Goal: Task Accomplishment & Management: Use online tool/utility

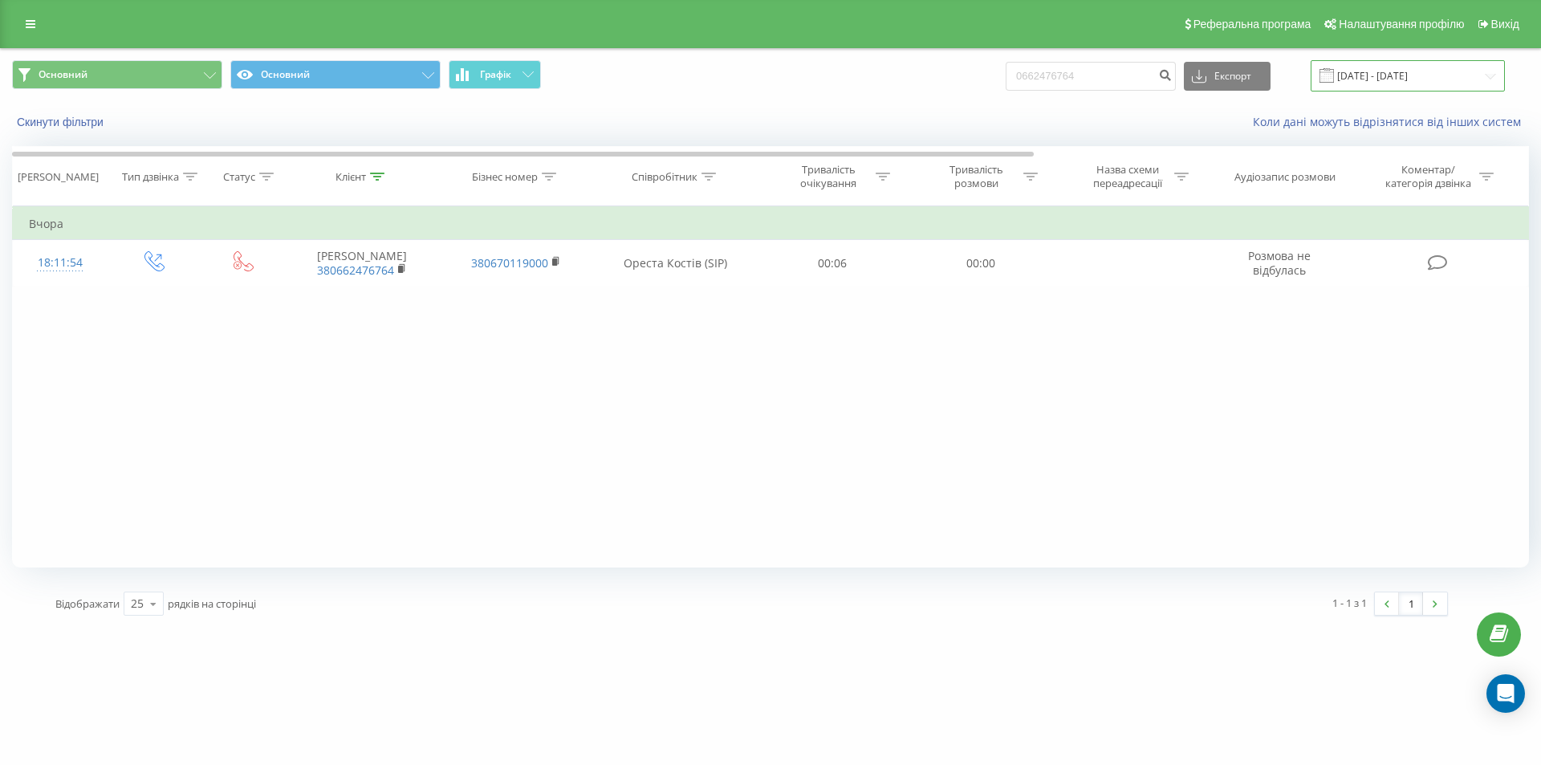
click at [1048, 83] on input "22.06.2025 - 22.09.2025" at bounding box center [1408, 75] width 194 height 31
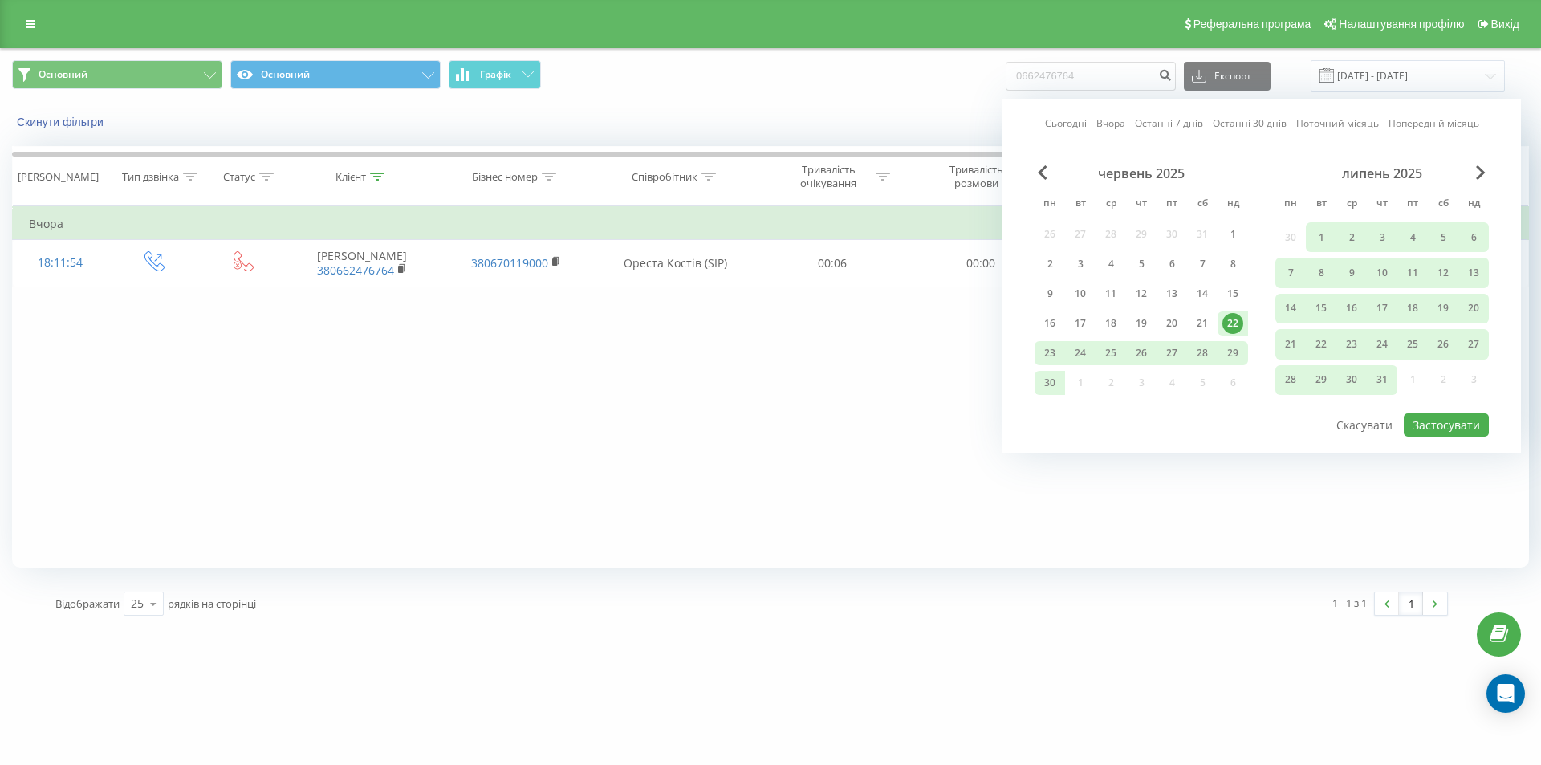
click at [1048, 169] on div "липень 2025" at bounding box center [1381, 173] width 213 height 16
click at [1048, 171] on span "Next Month" at bounding box center [1481, 172] width 10 height 14
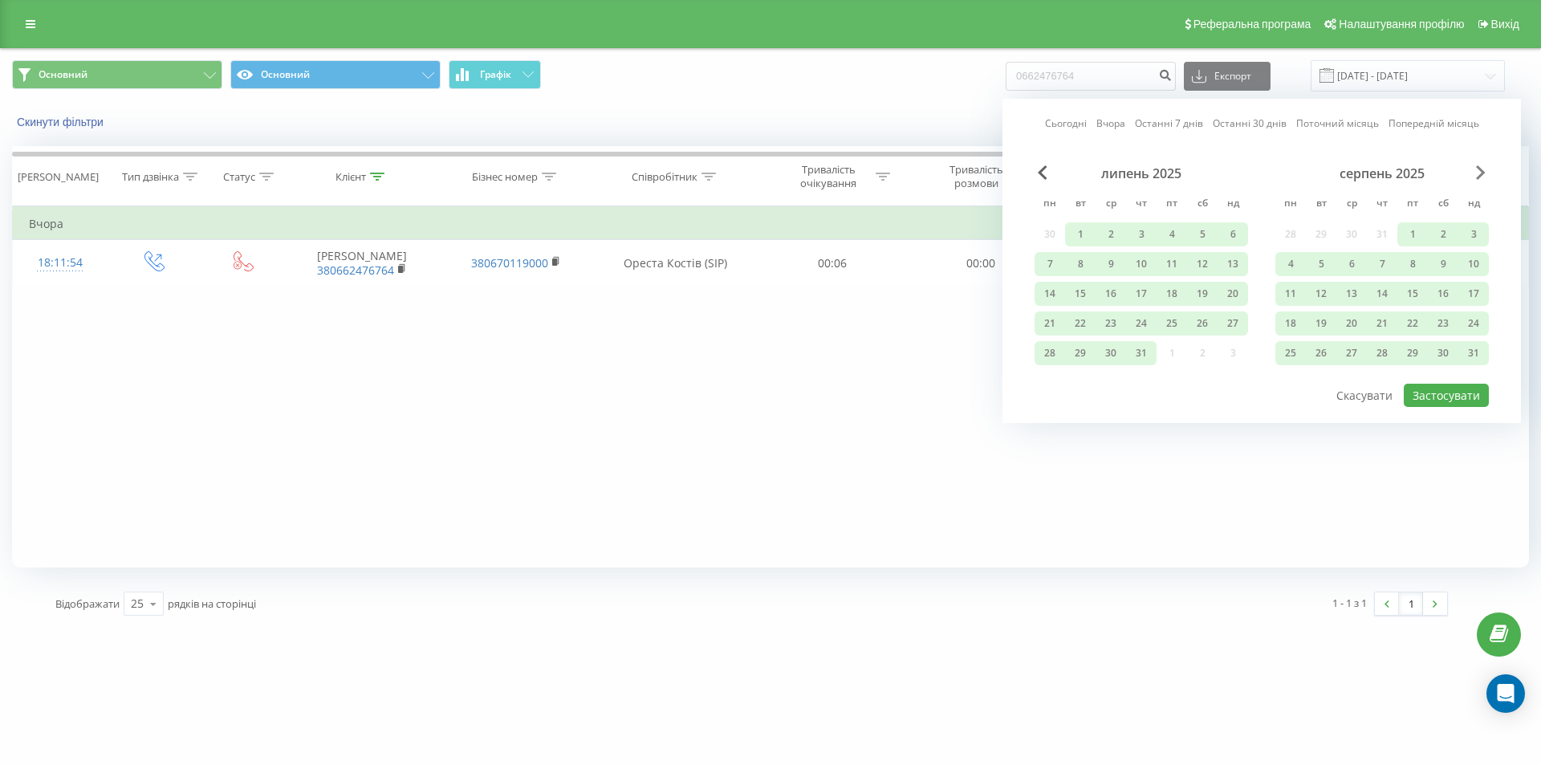
click at [1048, 171] on span "Next Month" at bounding box center [1481, 172] width 10 height 14
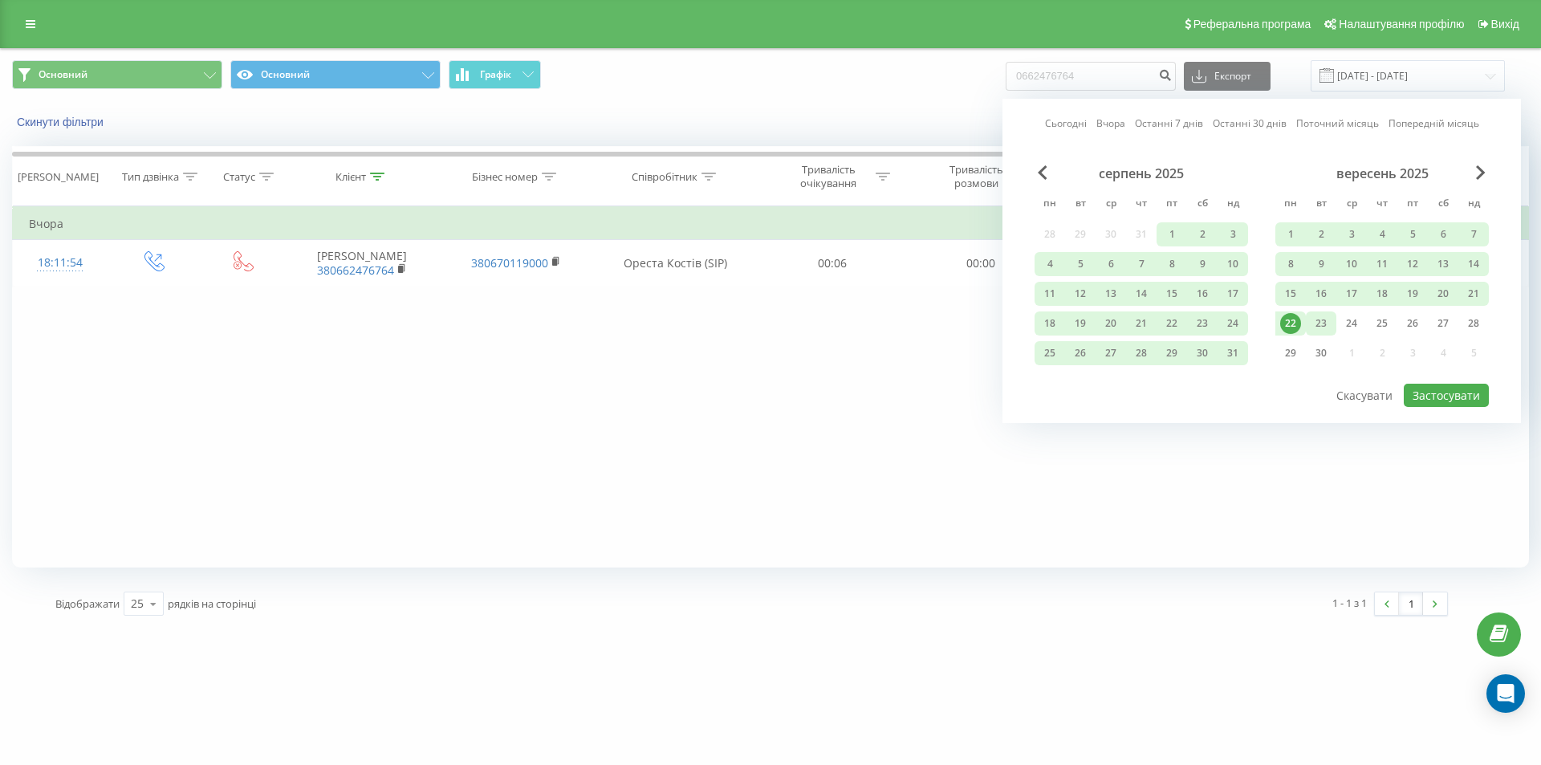
click at [1048, 322] on div "23" at bounding box center [1321, 323] width 21 height 21
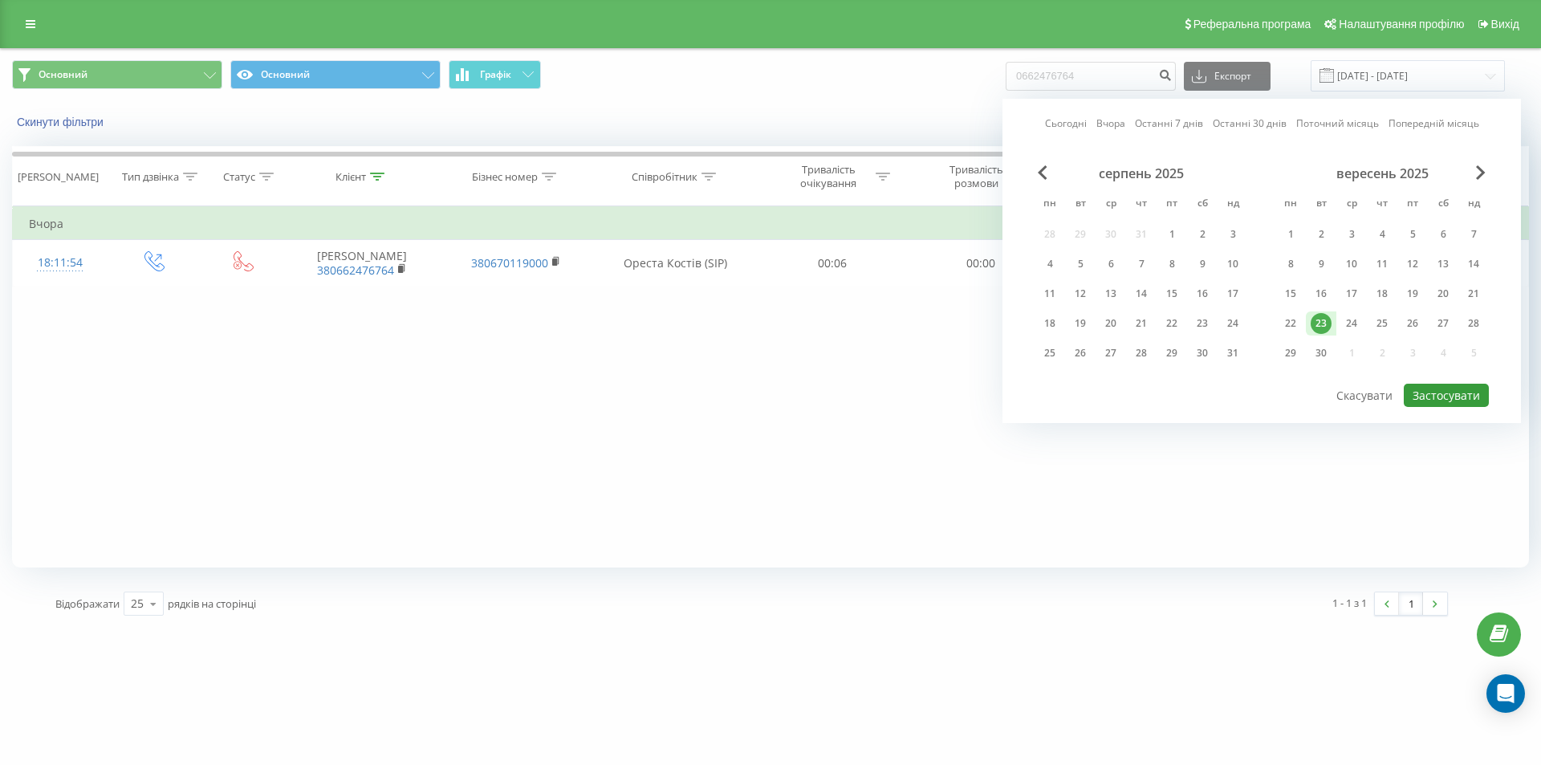
click at [1048, 394] on button "Застосувати" at bounding box center [1446, 395] width 85 height 23
type input "23.09.2025 - 23.09.2025"
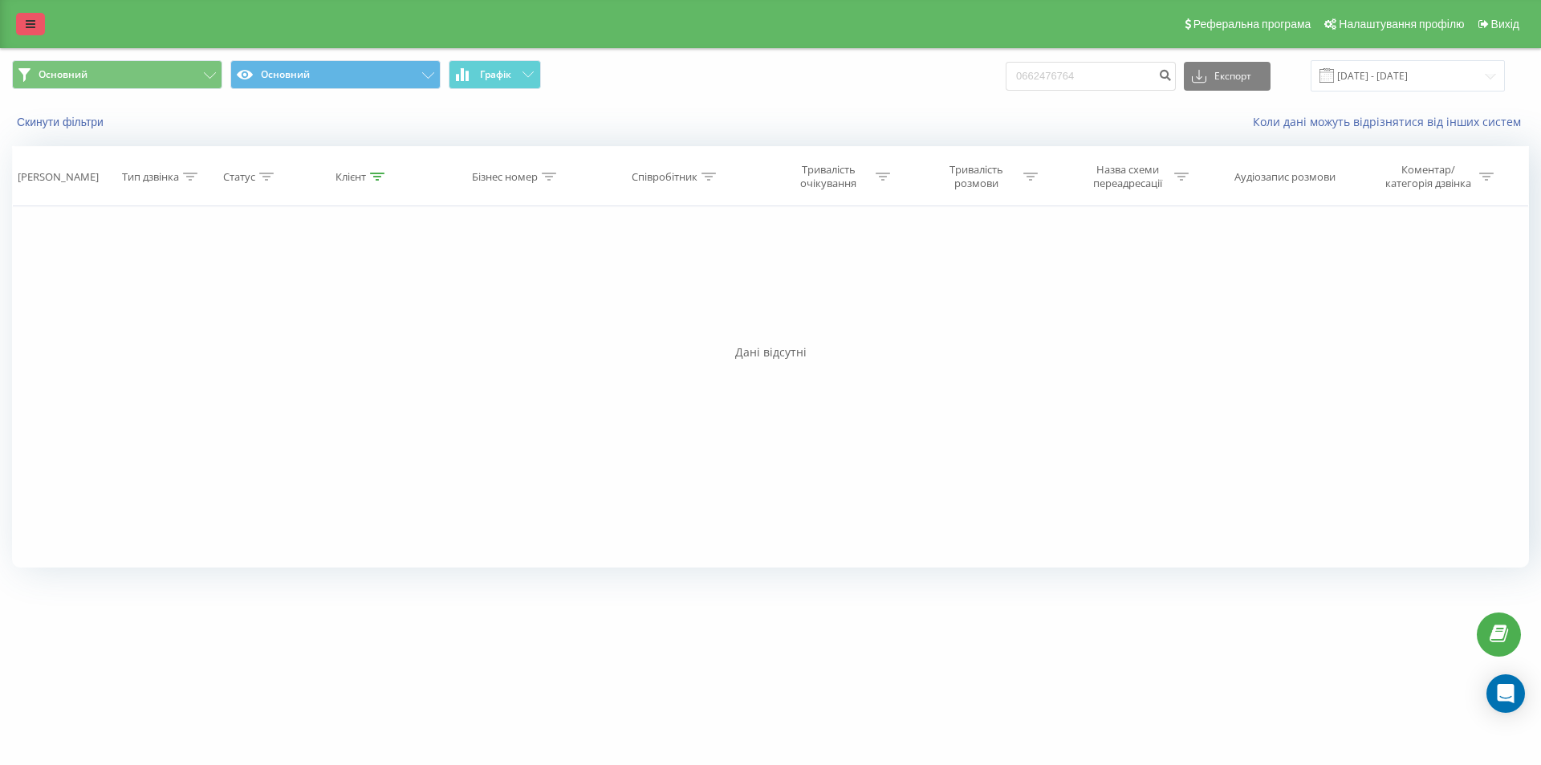
click at [30, 30] on link at bounding box center [30, 24] width 29 height 22
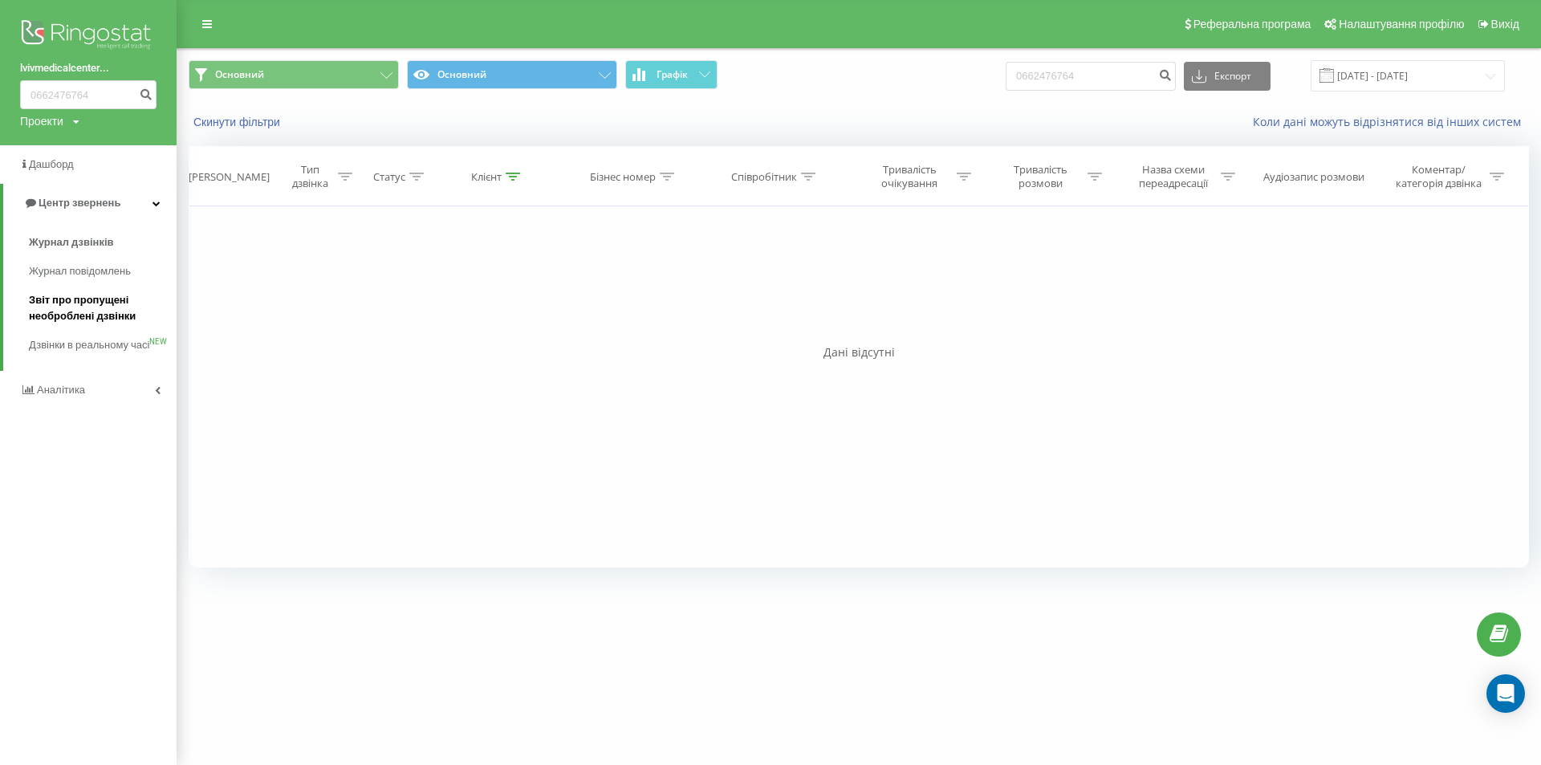
click at [74, 314] on span "Звіт про пропущені необроблені дзвінки" at bounding box center [99, 308] width 140 height 32
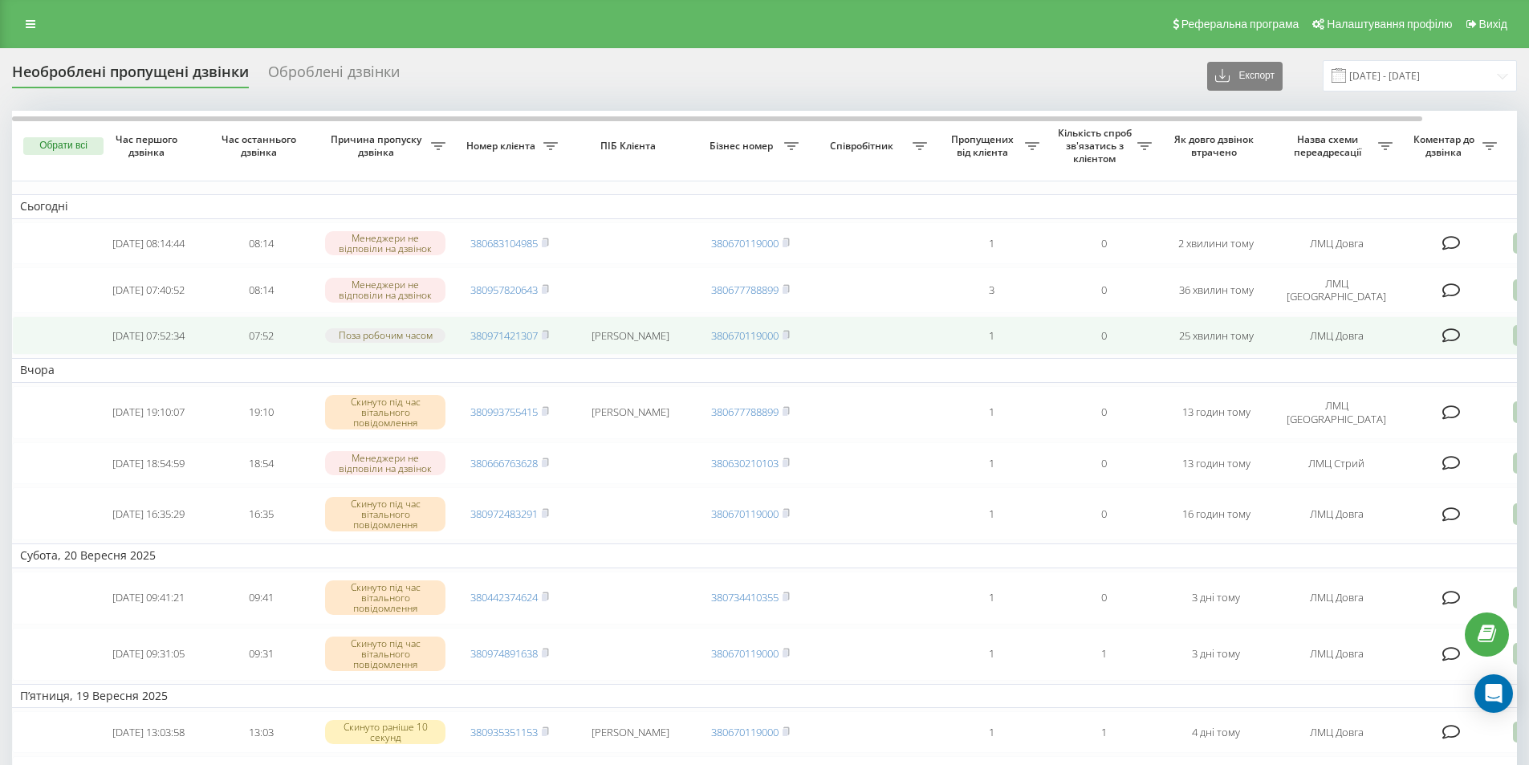
click at [1453, 342] on icon at bounding box center [1451, 335] width 18 height 16
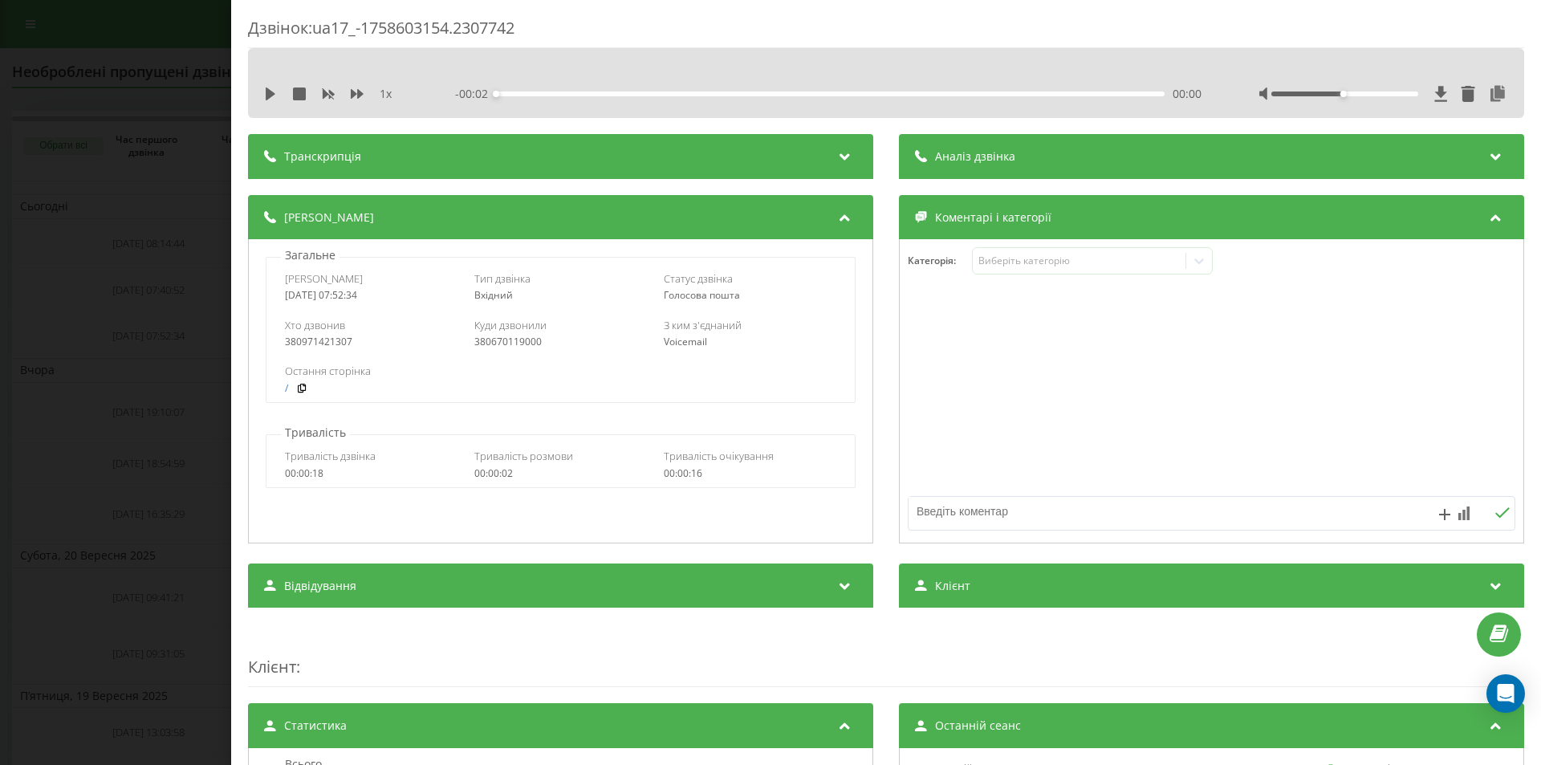
click at [979, 518] on textarea at bounding box center [1151, 511] width 485 height 29
type textarea "пробний"
click at [1495, 514] on icon at bounding box center [1501, 512] width 15 height 11
